Goal: Transaction & Acquisition: Book appointment/travel/reservation

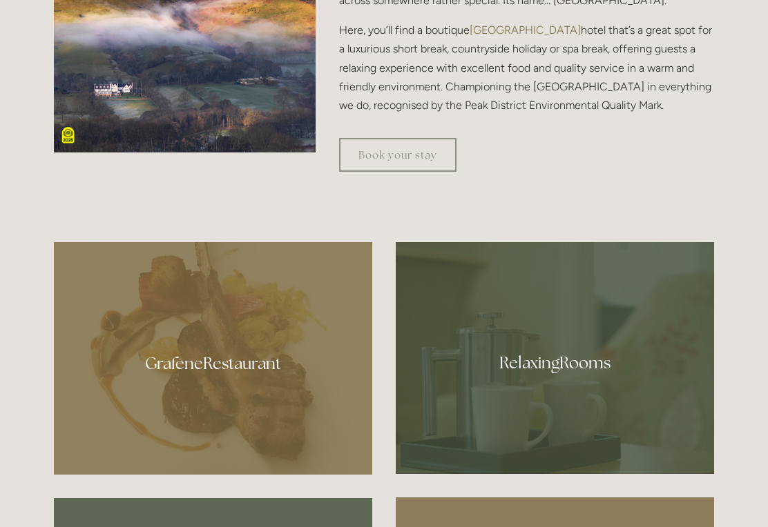
scroll to position [623, 0]
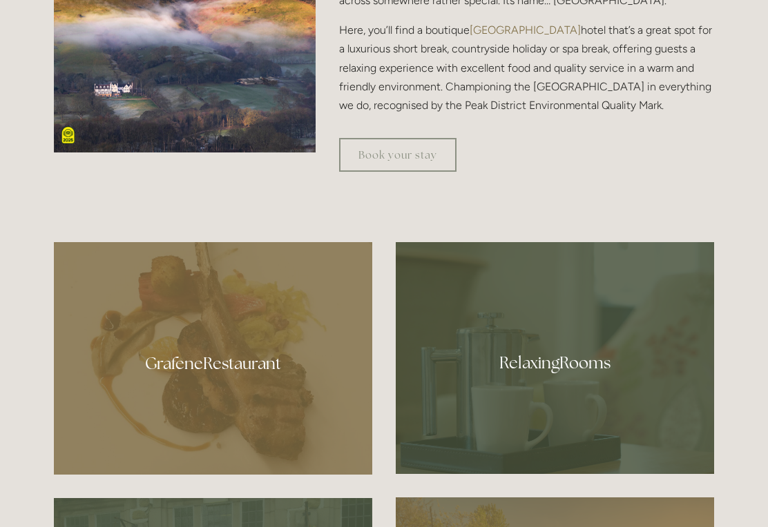
click at [496, 402] on div at bounding box center [555, 358] width 318 height 232
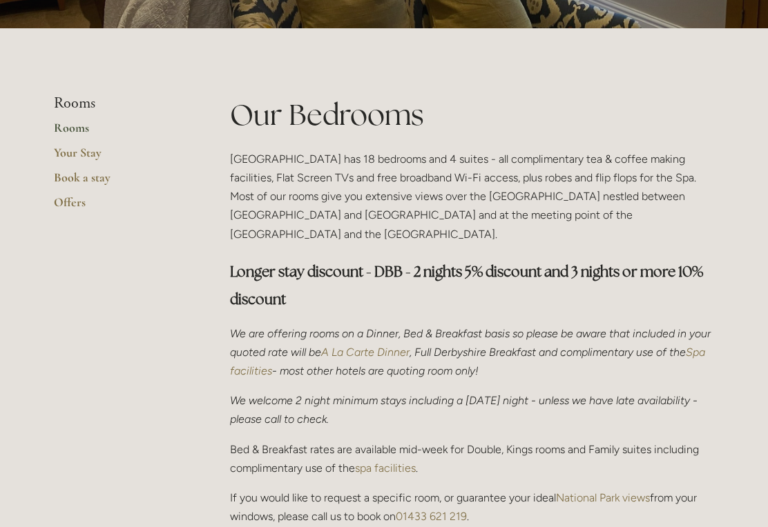
scroll to position [262, 0]
click at [59, 179] on link "Book a stay" at bounding box center [120, 182] width 132 height 25
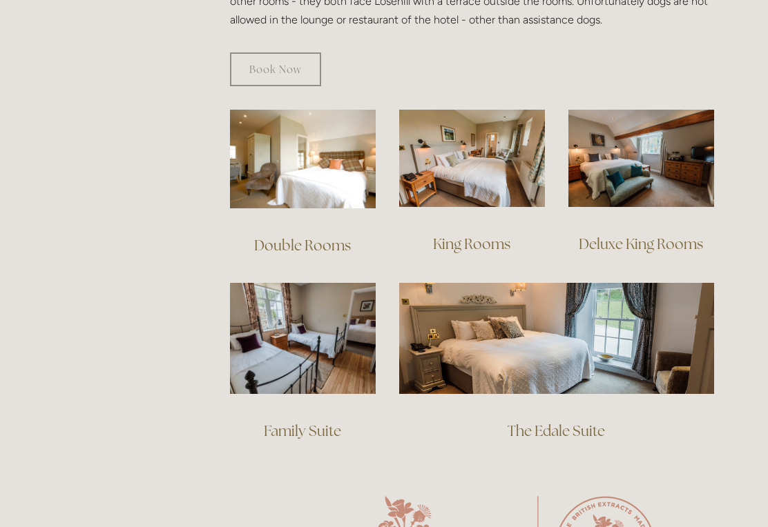
scroll to position [917, 0]
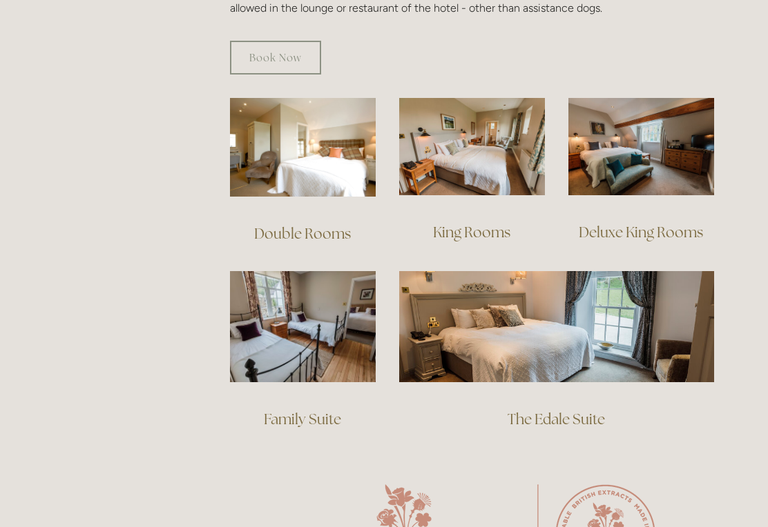
click at [682, 223] on link "Deluxe King Rooms" at bounding box center [640, 232] width 124 height 19
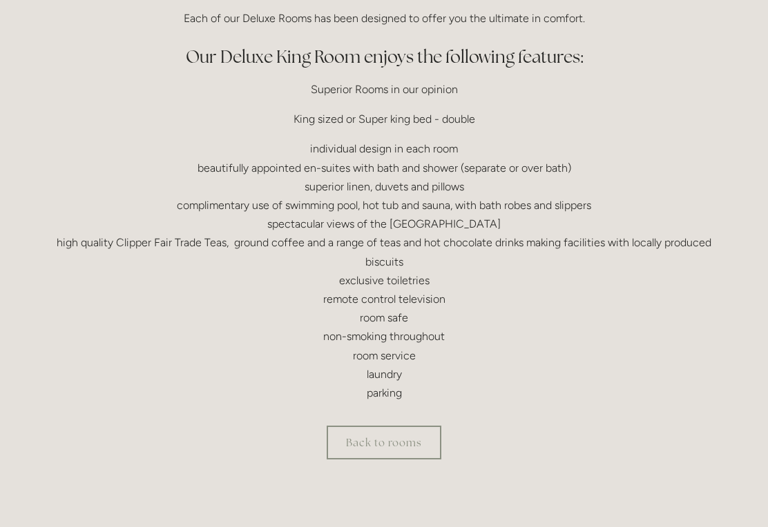
scroll to position [416, 0]
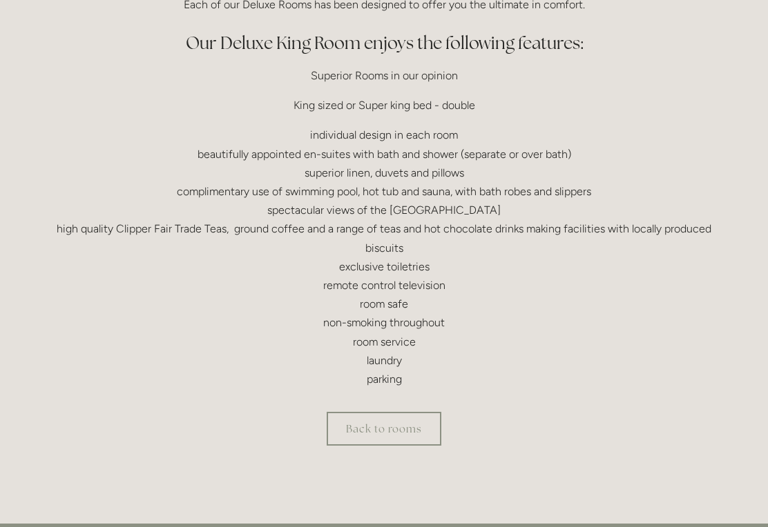
click at [336, 442] on link "Back to rooms" at bounding box center [384, 429] width 115 height 34
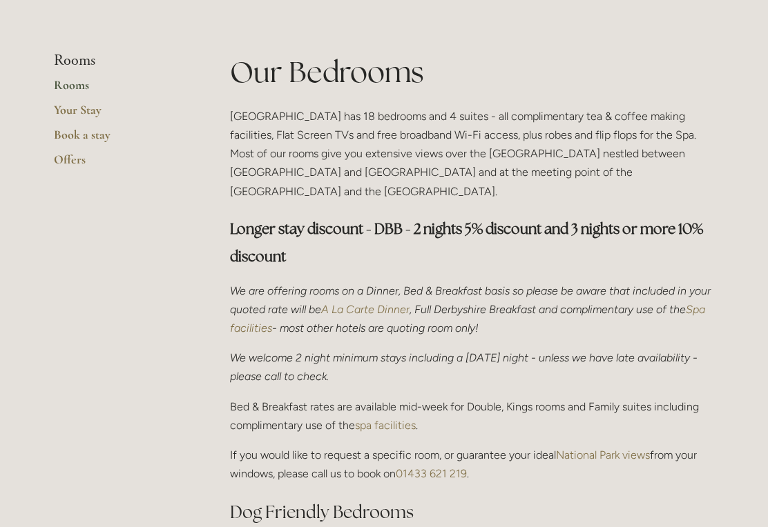
scroll to position [304, 0]
click at [64, 137] on link "Book a stay" at bounding box center [120, 139] width 132 height 25
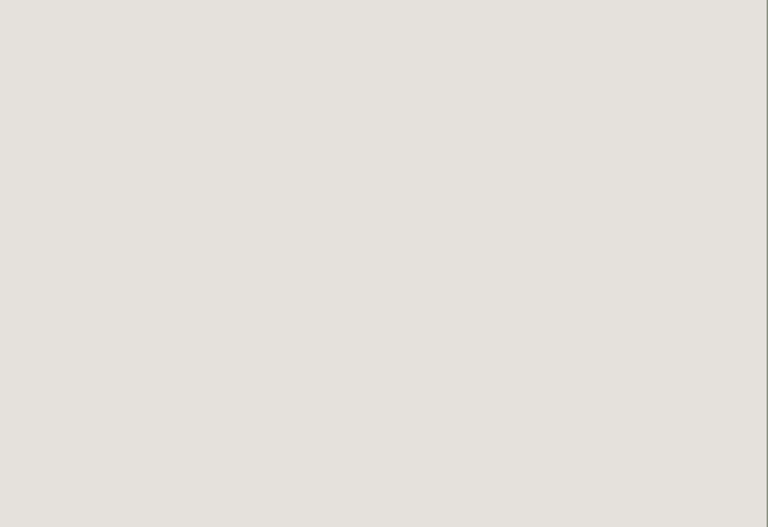
scroll to position [1022, 1]
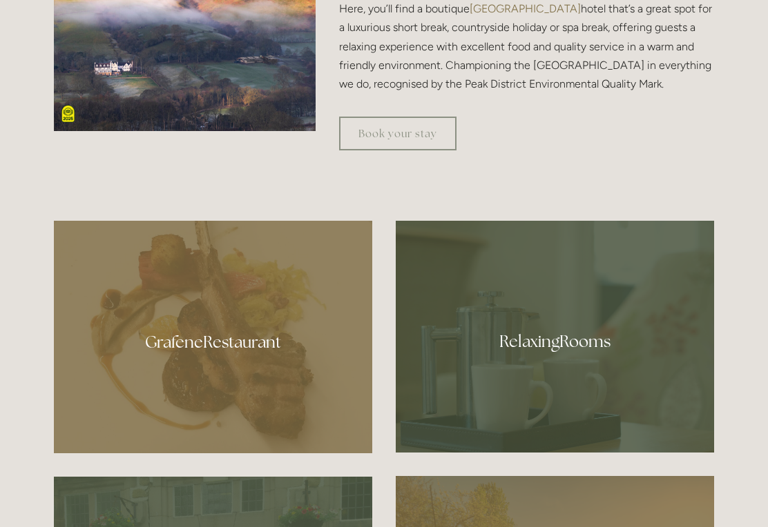
scroll to position [645, 0]
